Goal: Communication & Community: Connect with others

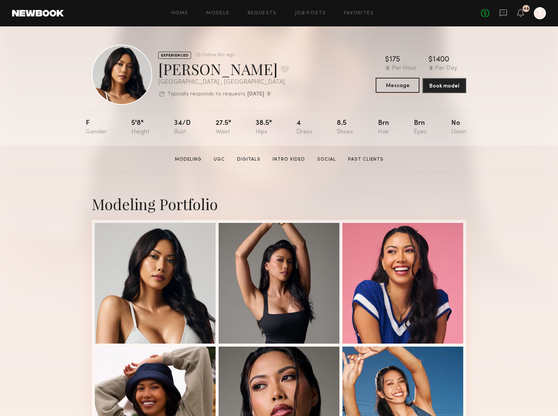
click at [393, 83] on button "Message" at bounding box center [398, 85] width 44 height 15
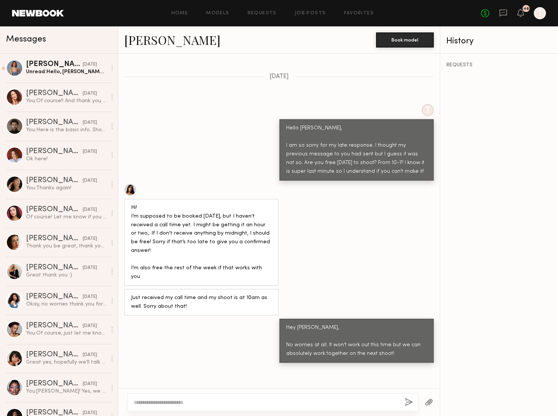
scroll to position [563, 0]
click at [73, 57] on link "Lorna M. 09/15/2025 Unread: Hello, Ty! I’m downloading these 6 photos, and will…" at bounding box center [59, 68] width 118 height 29
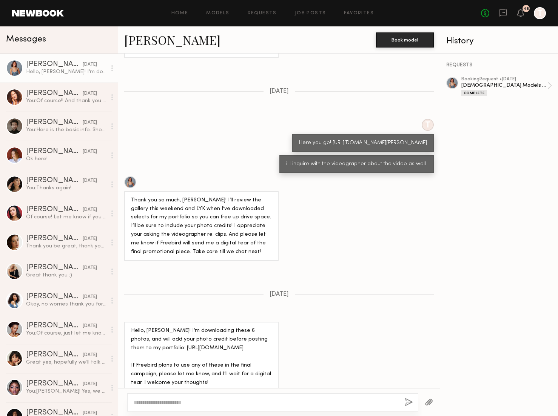
scroll to position [708, 0]
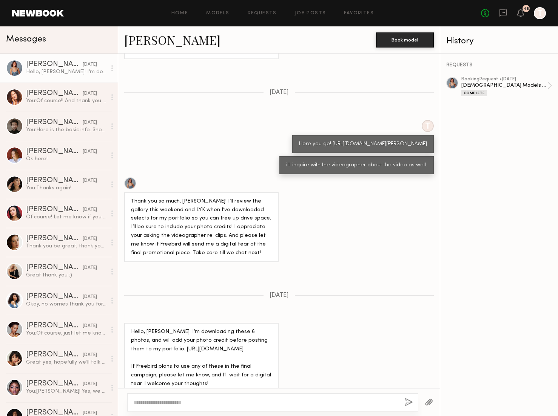
click at [168, 400] on textarea at bounding box center [266, 403] width 265 height 8
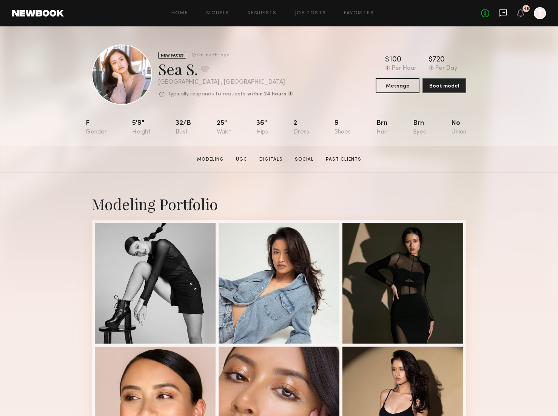
click at [502, 12] on icon at bounding box center [503, 12] width 3 height 1
click at [398, 88] on button "Message" at bounding box center [398, 85] width 44 height 15
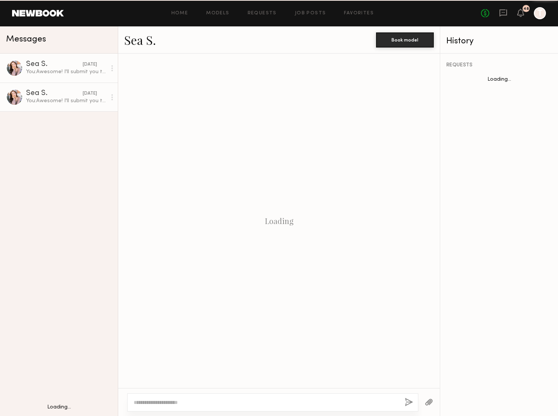
scroll to position [274, 0]
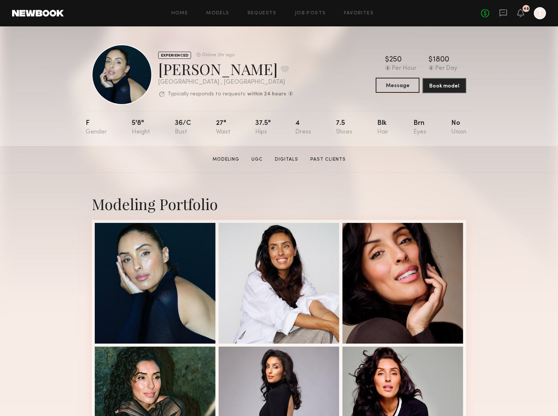
click at [389, 86] on button "Message" at bounding box center [398, 85] width 44 height 15
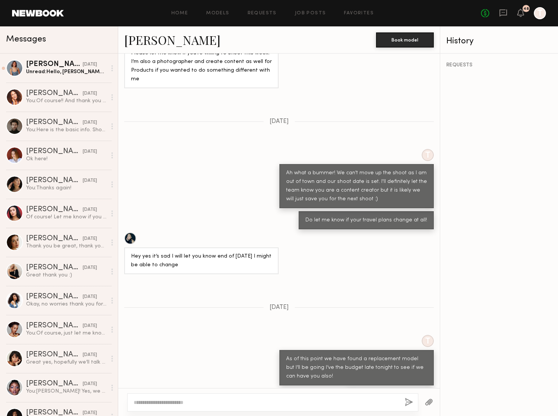
scroll to position [722, 0]
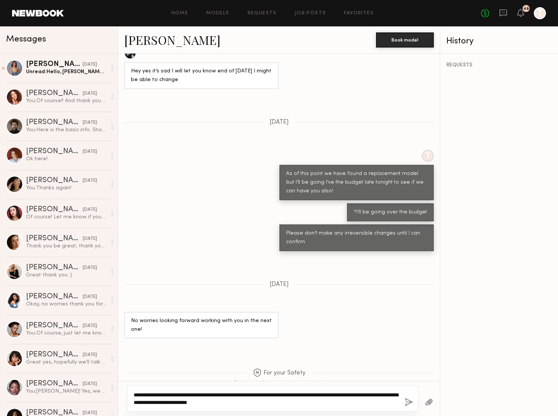
click at [272, 403] on textarea "**********" at bounding box center [266, 398] width 265 height 15
paste textarea "**********"
click at [283, 403] on textarea "**********" at bounding box center [266, 398] width 265 height 15
drag, startPoint x: 305, startPoint y: 402, endPoint x: 277, endPoint y: 403, distance: 28.3
click at [277, 403] on textarea "**********" at bounding box center [266, 398] width 265 height 15
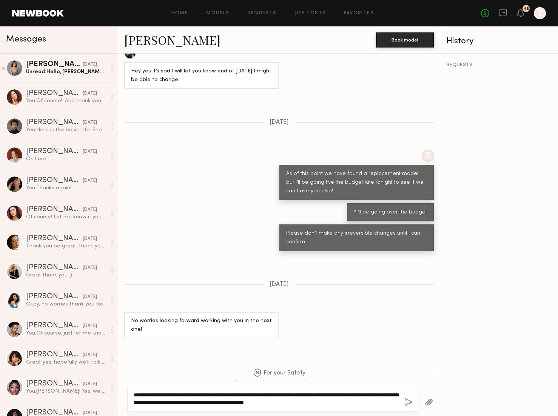
type textarea "**********"
click at [408, 401] on button "button" at bounding box center [409, 402] width 8 height 9
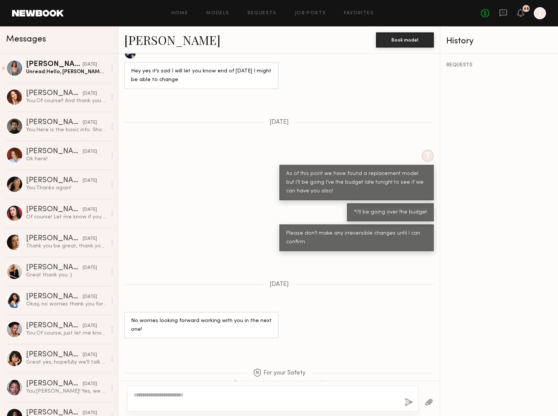
scroll to position [899, 0]
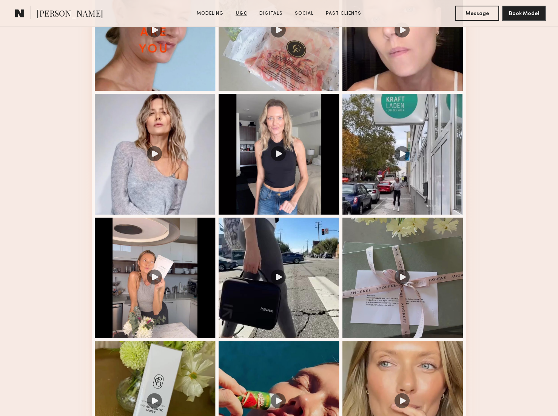
scroll to position [936, 0]
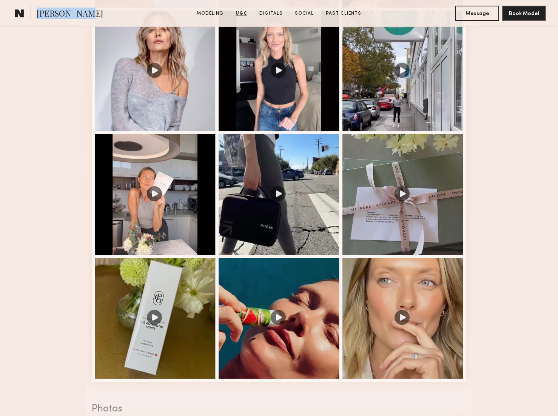
drag, startPoint x: 78, startPoint y: 14, endPoint x: 38, endPoint y: 14, distance: 39.6
click at [38, 14] on span "Anastassija M." at bounding box center [70, 14] width 66 height 13
copy span "Anastassija"
click at [466, 19] on button "Message" at bounding box center [477, 12] width 44 height 15
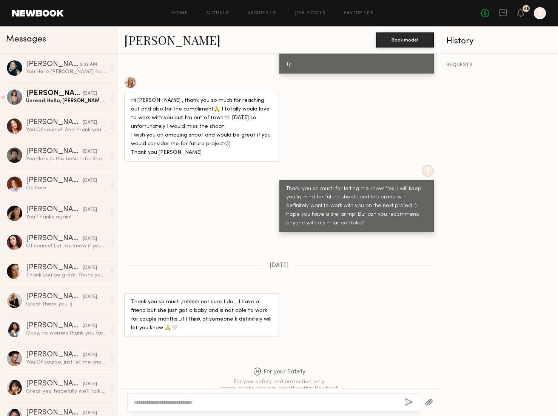
scroll to position [532, 0]
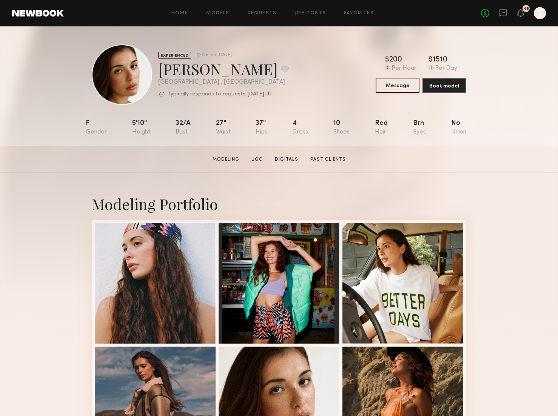
click at [401, 82] on button "Message" at bounding box center [398, 85] width 44 height 15
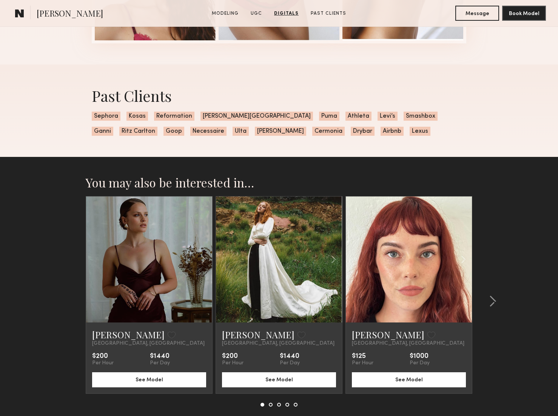
scroll to position [1517, 0]
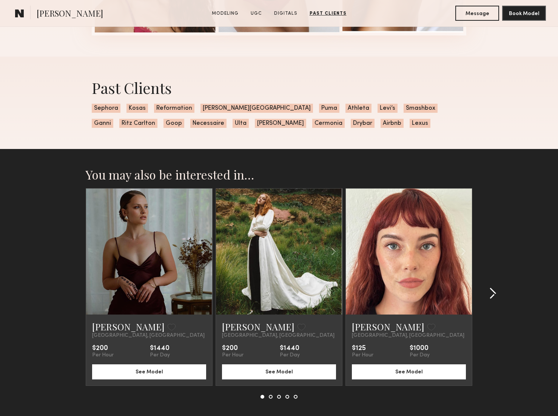
click at [495, 297] on common-icon at bounding box center [493, 294] width 8 height 12
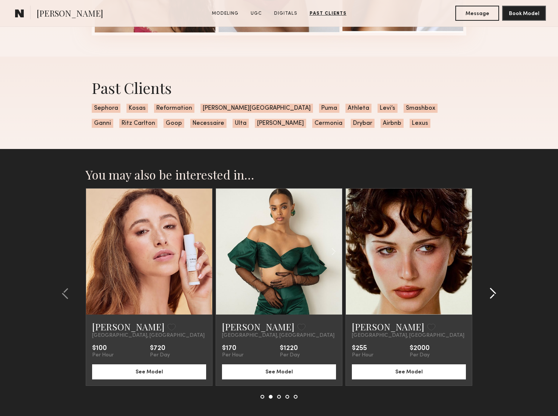
click at [495, 297] on common-icon at bounding box center [493, 294] width 8 height 12
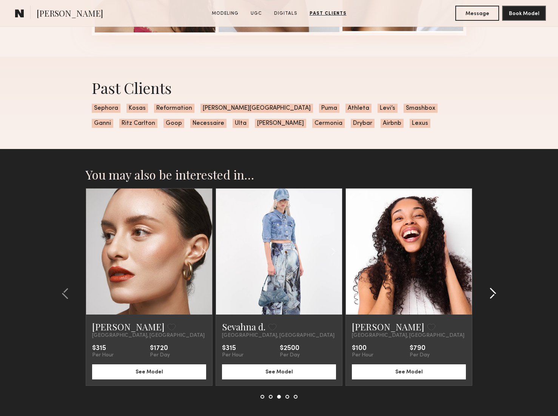
click at [495, 297] on common-icon at bounding box center [493, 294] width 8 height 12
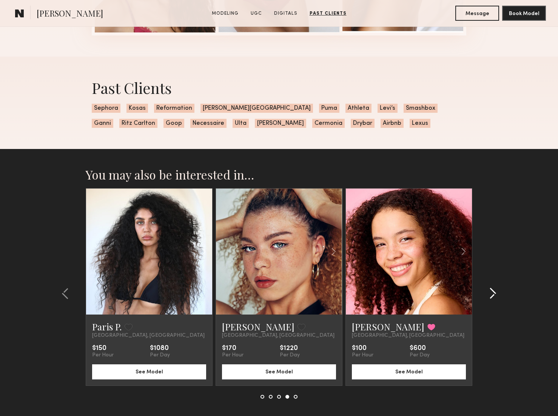
click at [495, 297] on common-icon at bounding box center [493, 294] width 8 height 12
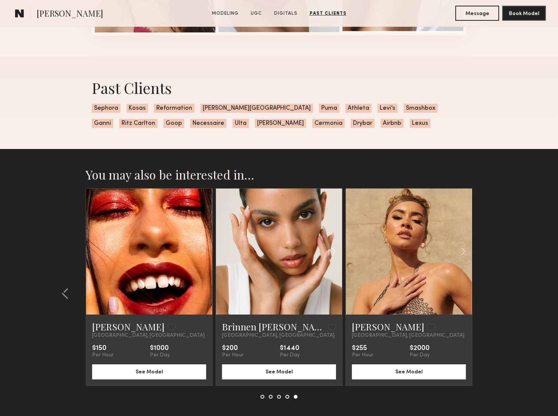
click at [495, 297] on section "You may also be interested in… Jeanette S. Favorite Los Angeles, CA $200 Per Ho…" at bounding box center [279, 301] width 558 height 305
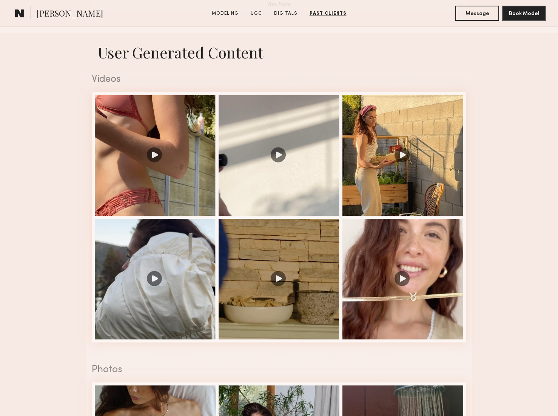
scroll to position [680, 0]
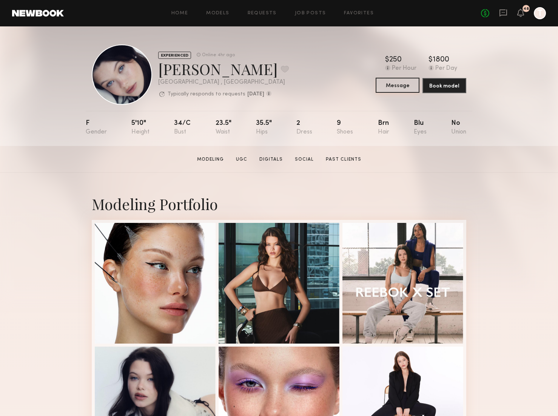
click at [398, 87] on button "Message" at bounding box center [398, 85] width 44 height 15
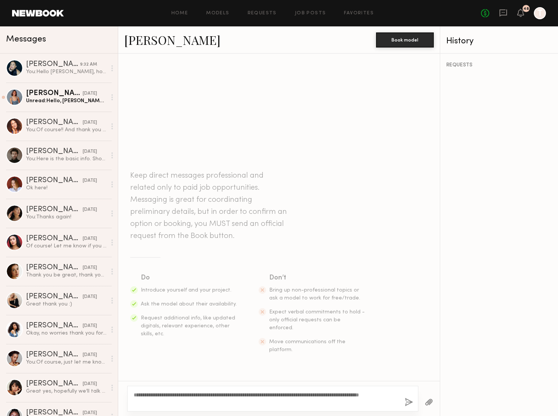
click at [148, 402] on textarea "**********" at bounding box center [266, 398] width 265 height 15
click at [152, 402] on textarea "**********" at bounding box center [266, 398] width 265 height 15
type textarea "**********"
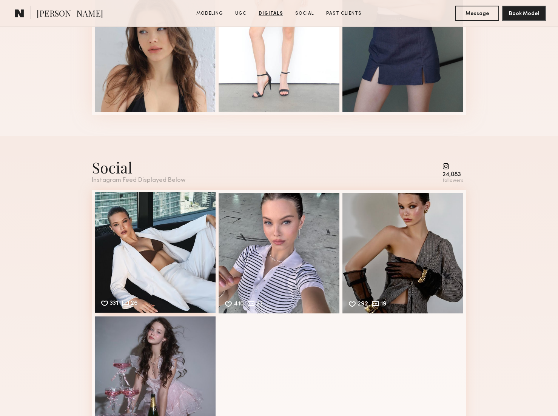
scroll to position [1530, 0]
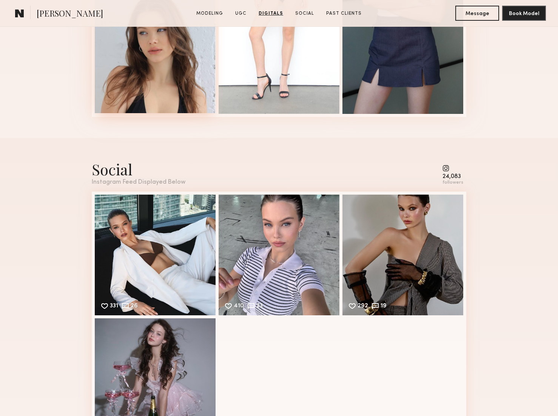
click at [159, 81] on div at bounding box center [155, 52] width 121 height 121
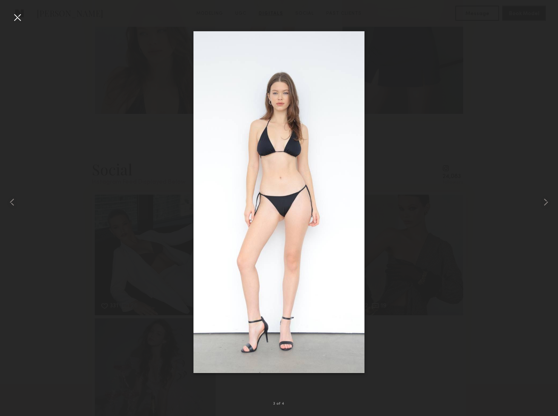
click at [19, 15] on div at bounding box center [17, 17] width 12 height 12
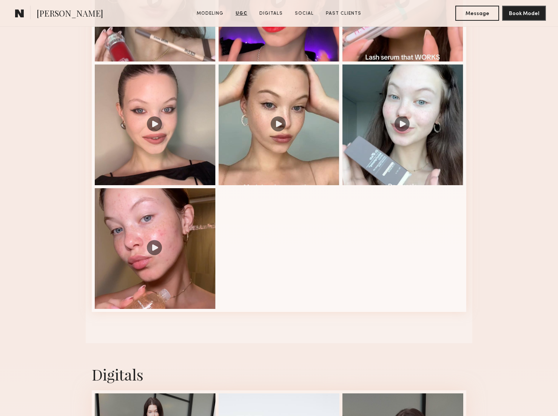
scroll to position [1004, 0]
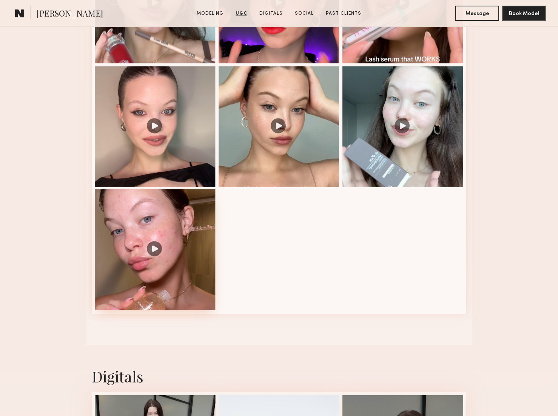
click at [178, 238] on div at bounding box center [155, 249] width 121 height 121
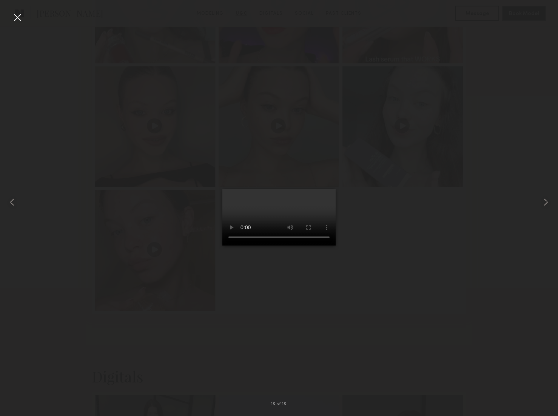
click at [21, 20] on div at bounding box center [17, 17] width 12 height 12
